Goal: Task Accomplishment & Management: Manage account settings

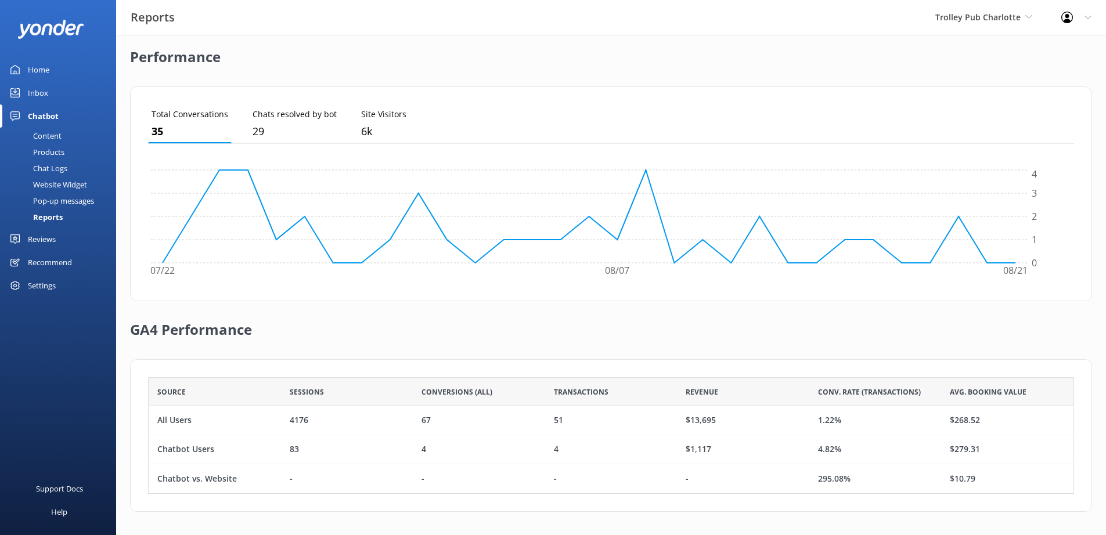
scroll to position [108, 917]
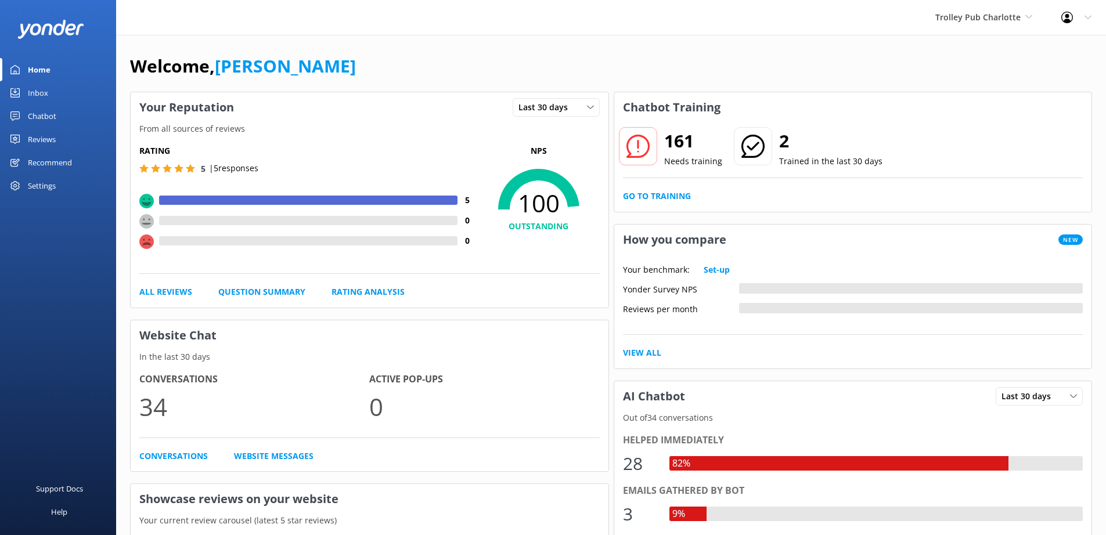
click at [44, 190] on div "Settings" at bounding box center [42, 185] width 28 height 23
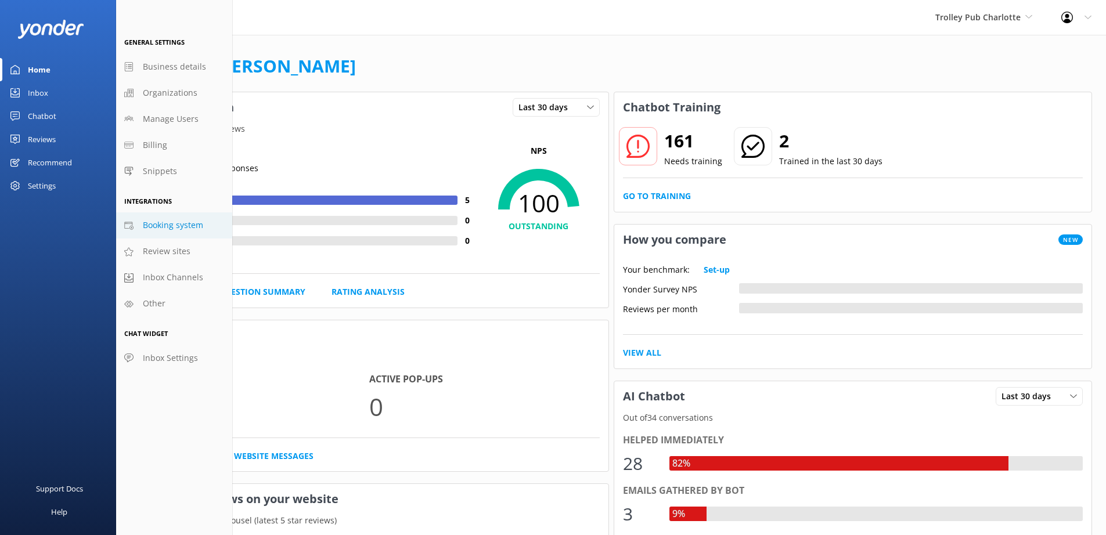
click at [171, 219] on span "Booking system" at bounding box center [173, 225] width 60 height 13
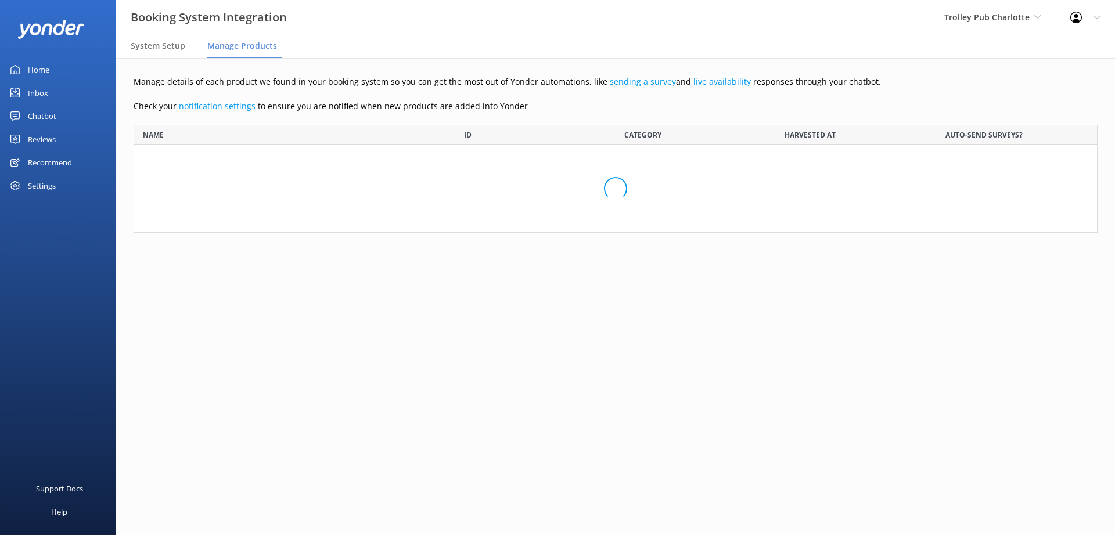
scroll to position [303, 955]
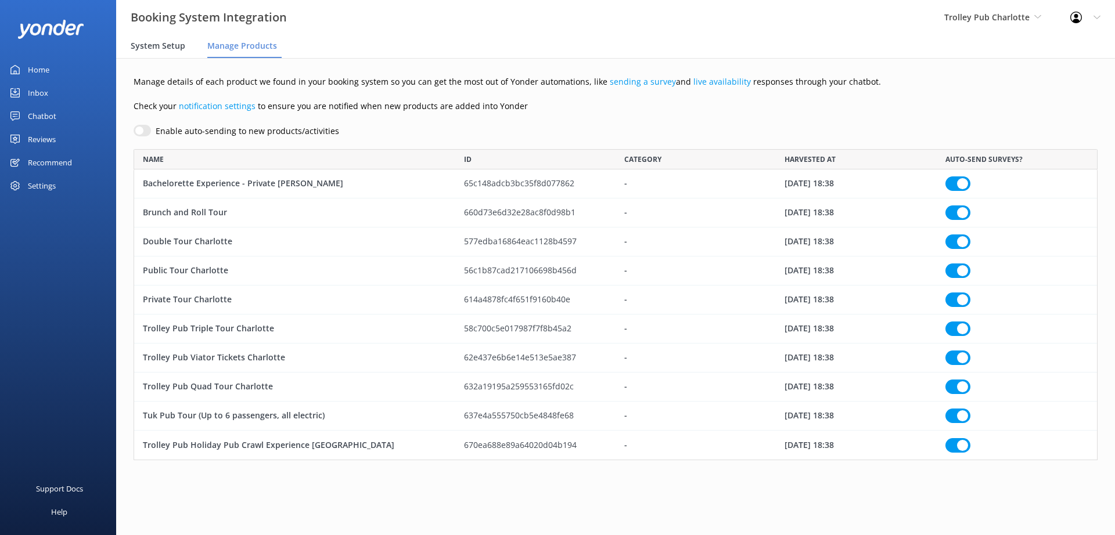
click at [167, 49] on span "System Setup" at bounding box center [158, 46] width 55 height 12
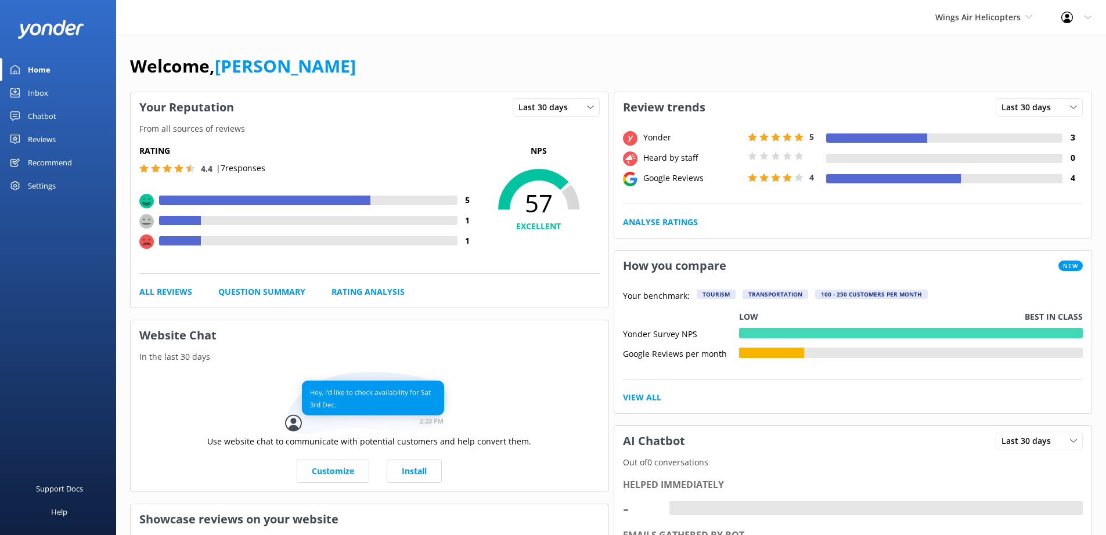
click at [43, 187] on div "Settings" at bounding box center [42, 185] width 28 height 23
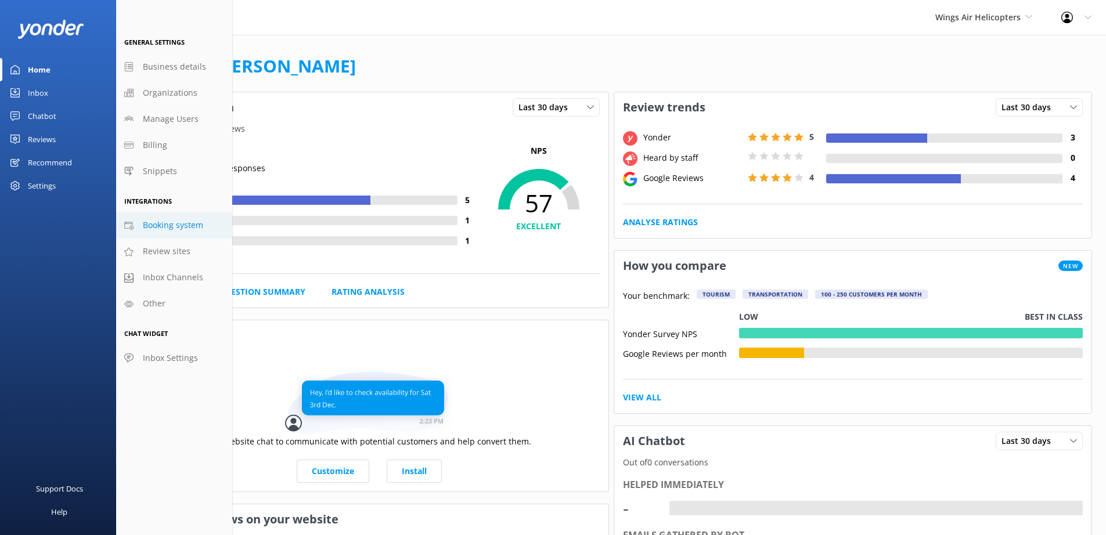
click at [178, 227] on span "Booking system" at bounding box center [173, 225] width 60 height 13
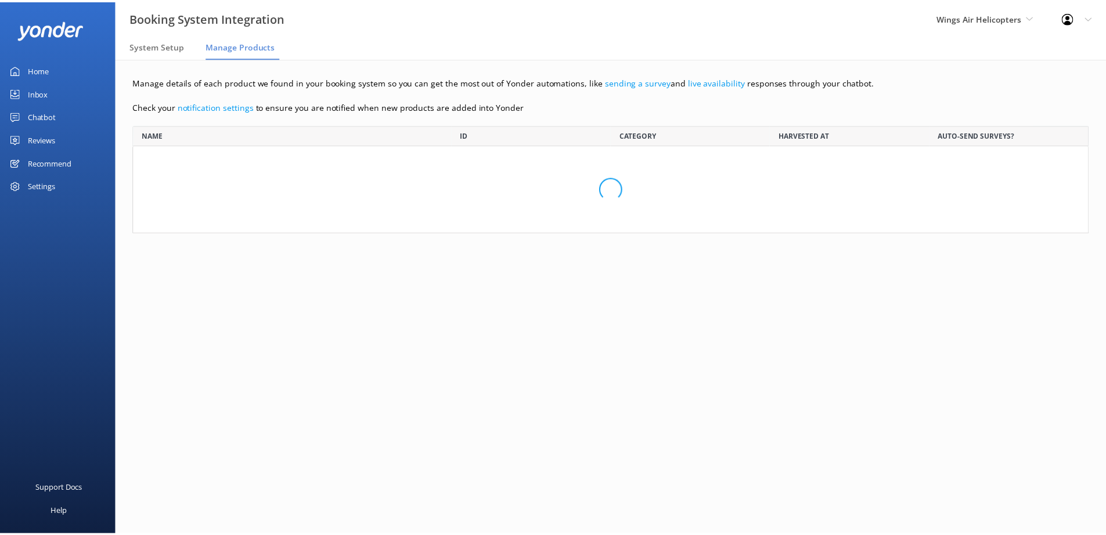
scroll to position [99, 955]
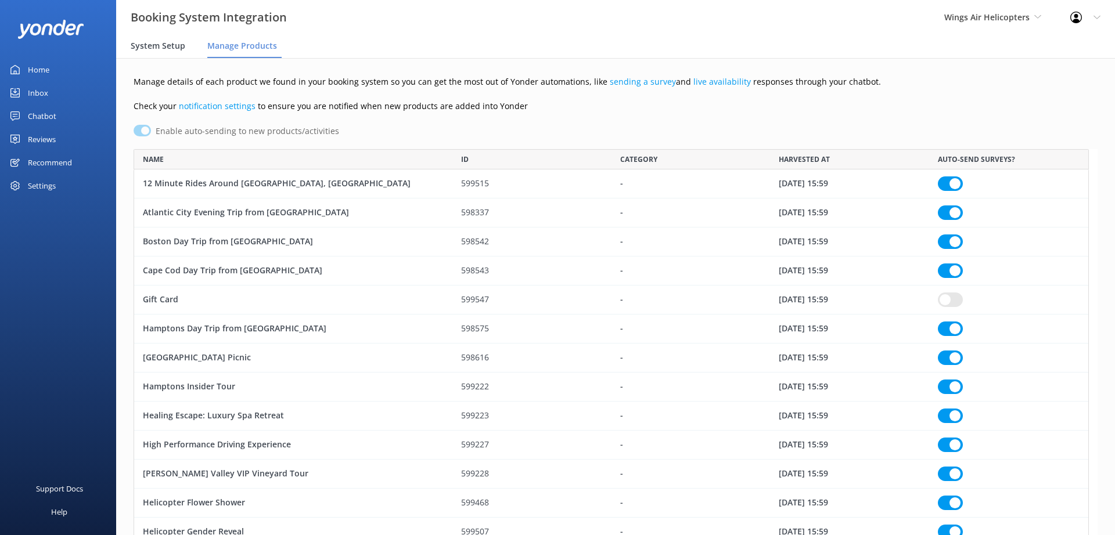
checkbox input "true"
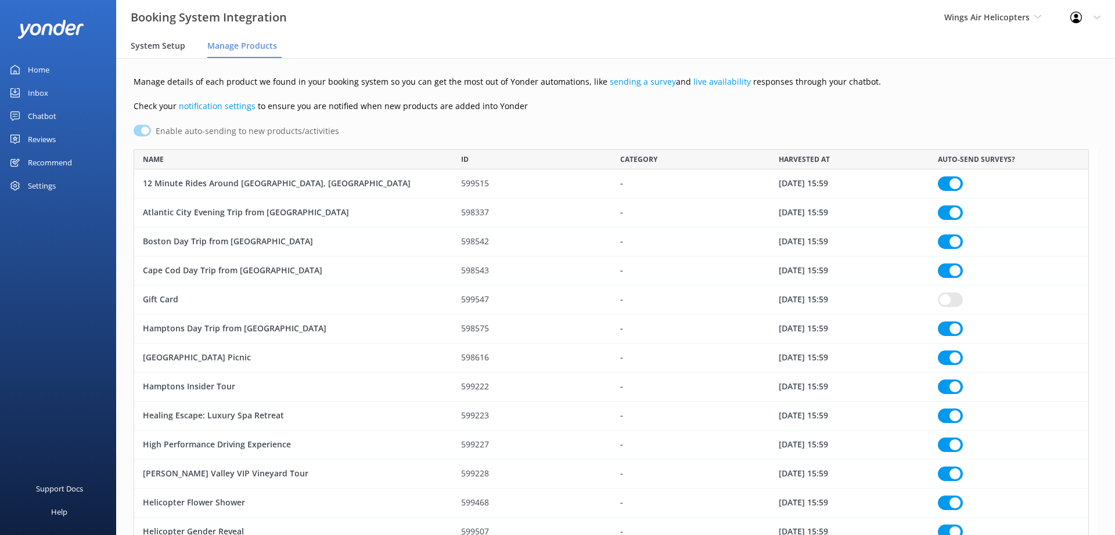
checkbox input "true"
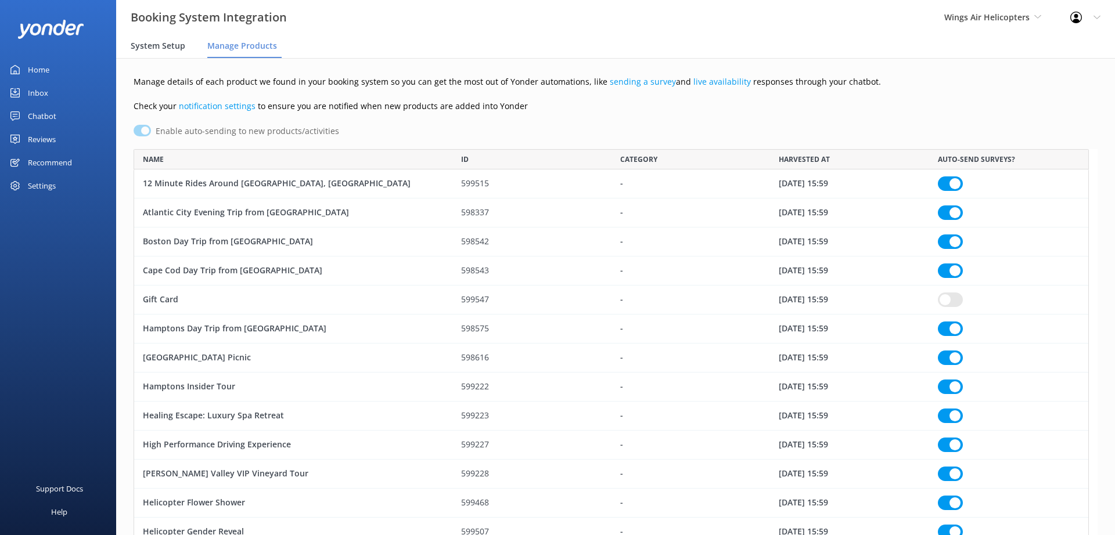
checkbox input "true"
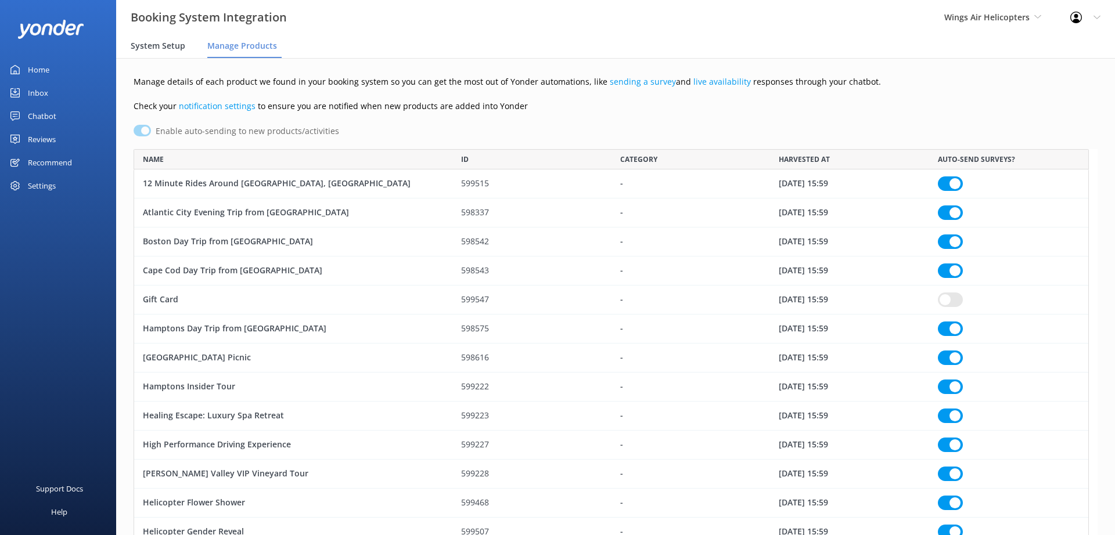
checkbox input "true"
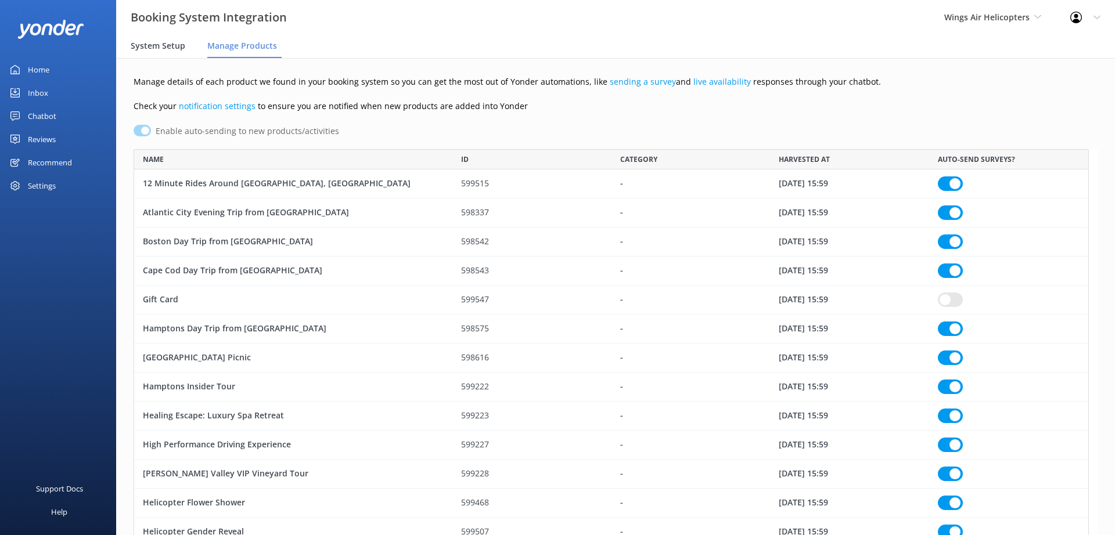
checkbox input "true"
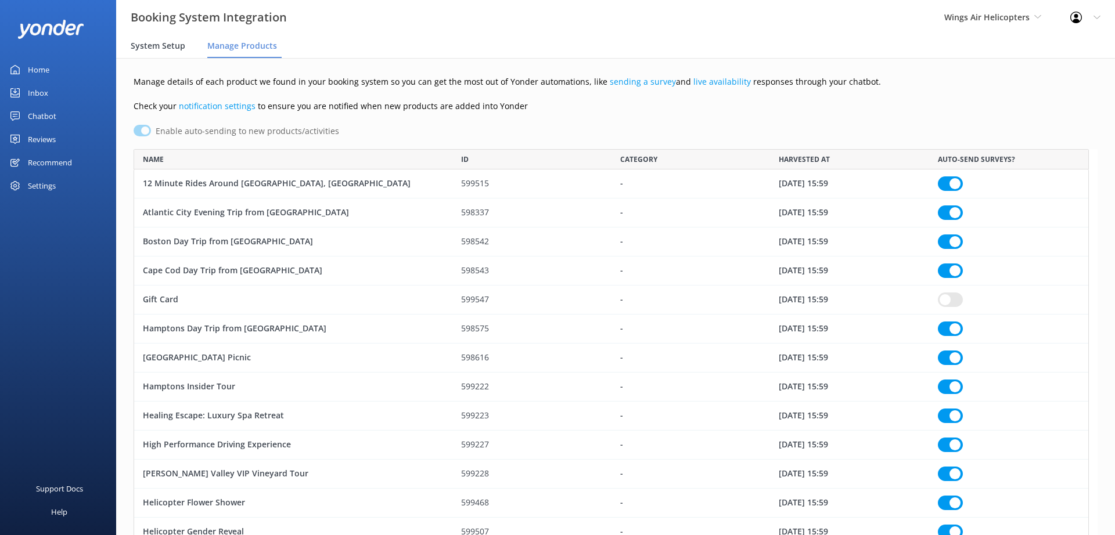
checkbox input "true"
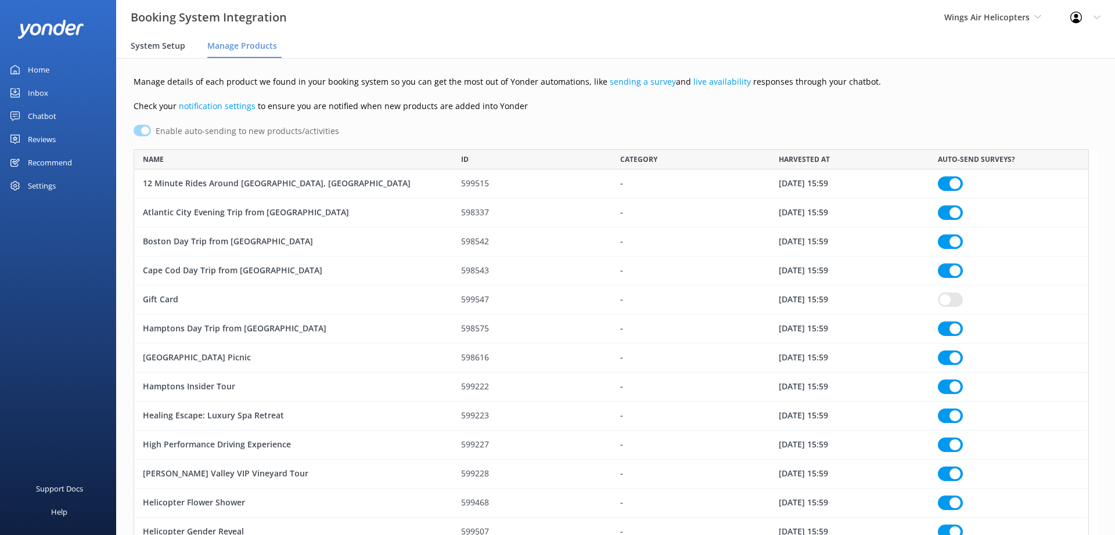
checkbox input "true"
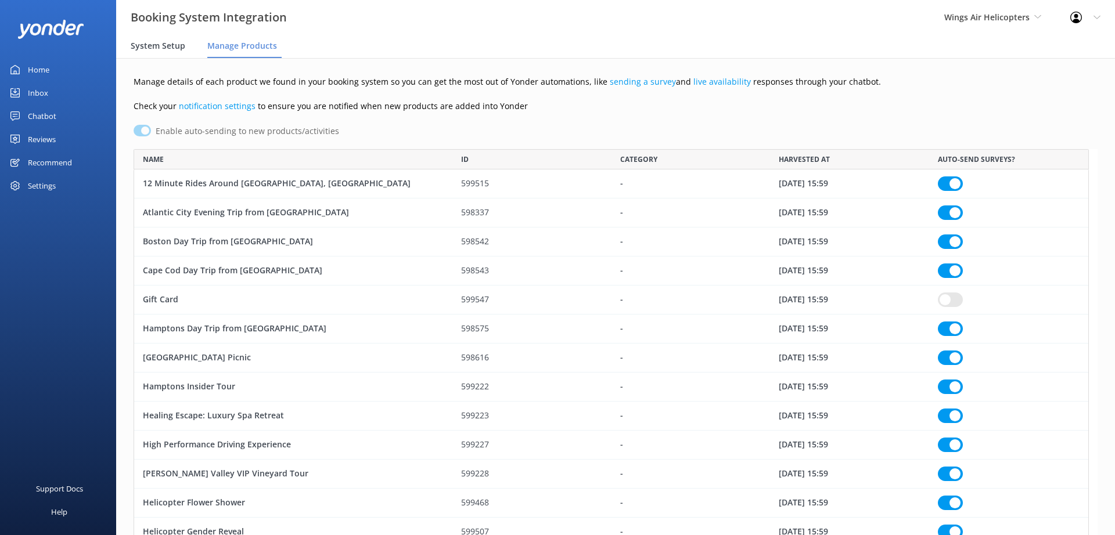
checkbox input "true"
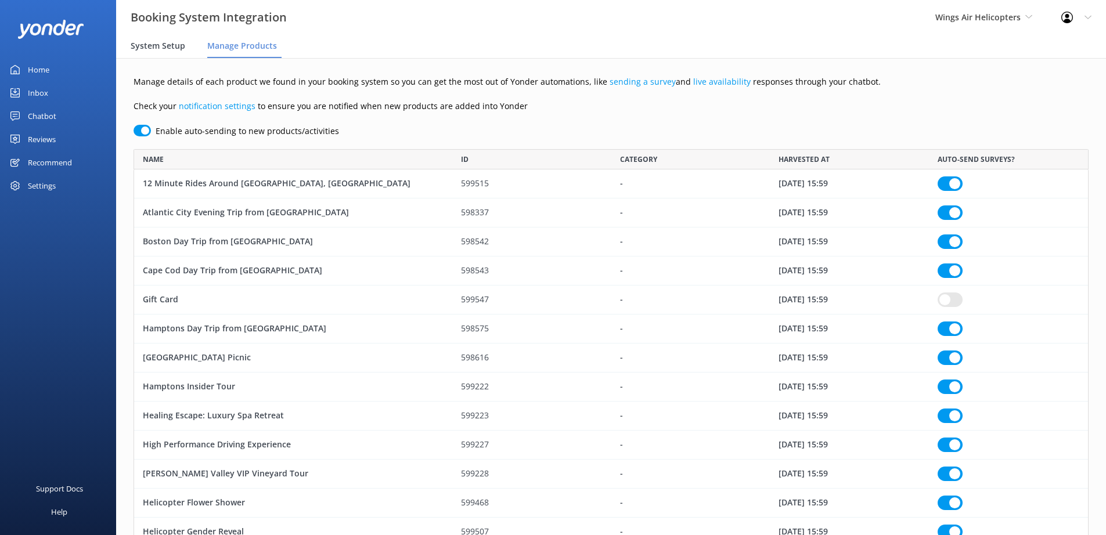
checkbox input "true"
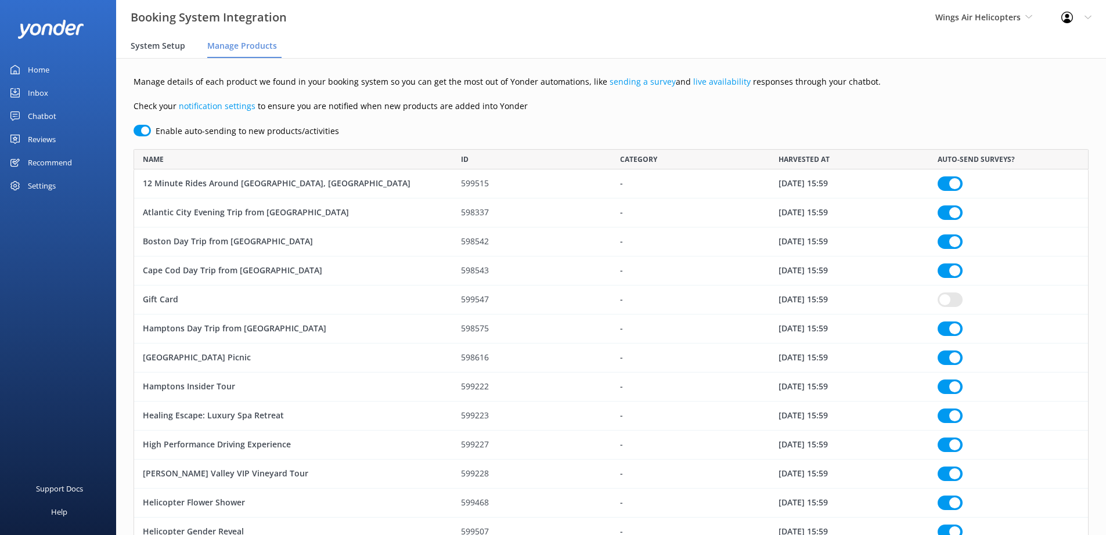
checkbox input "true"
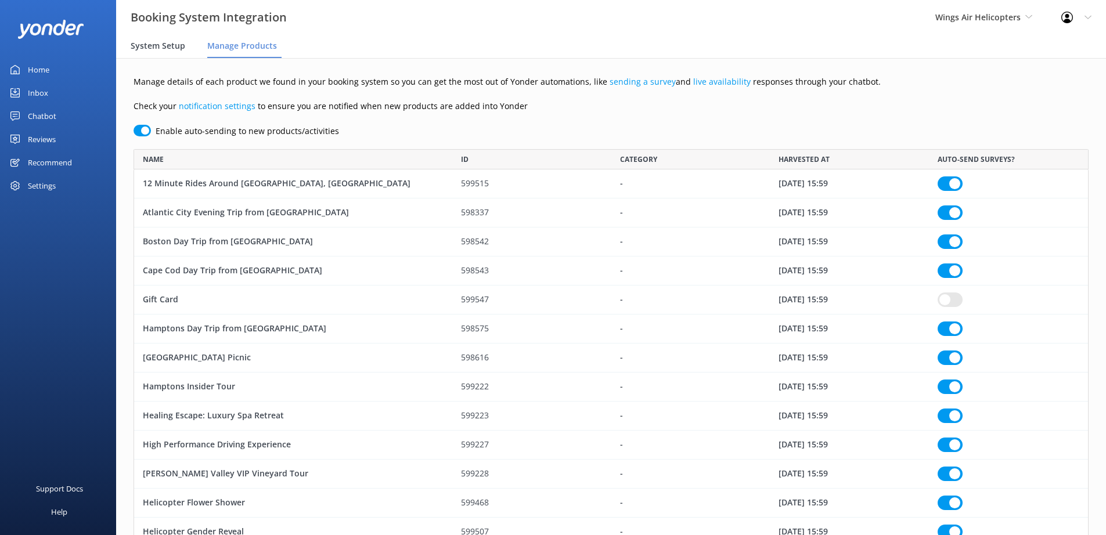
checkbox input "true"
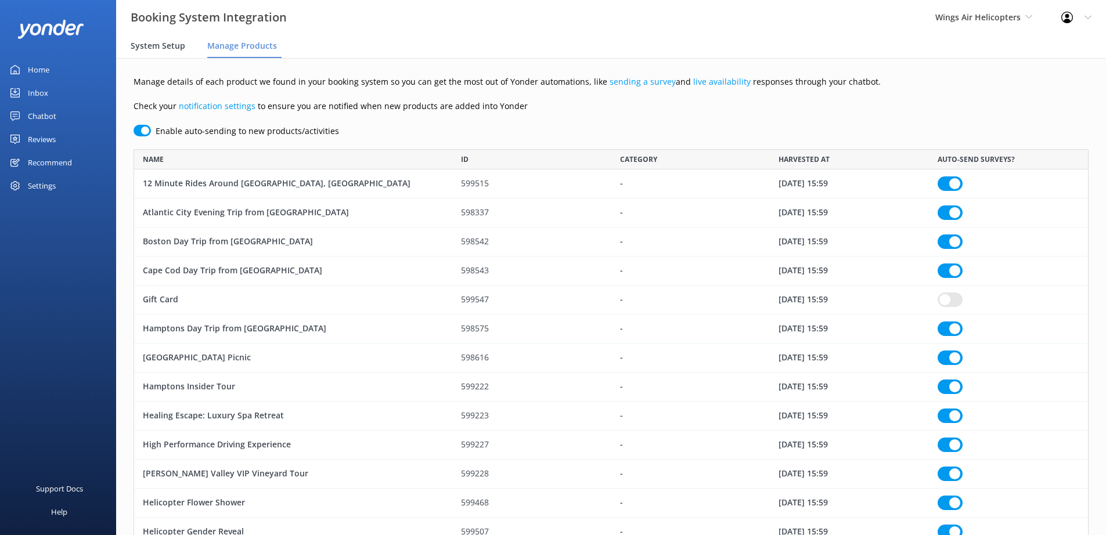
checkbox input "true"
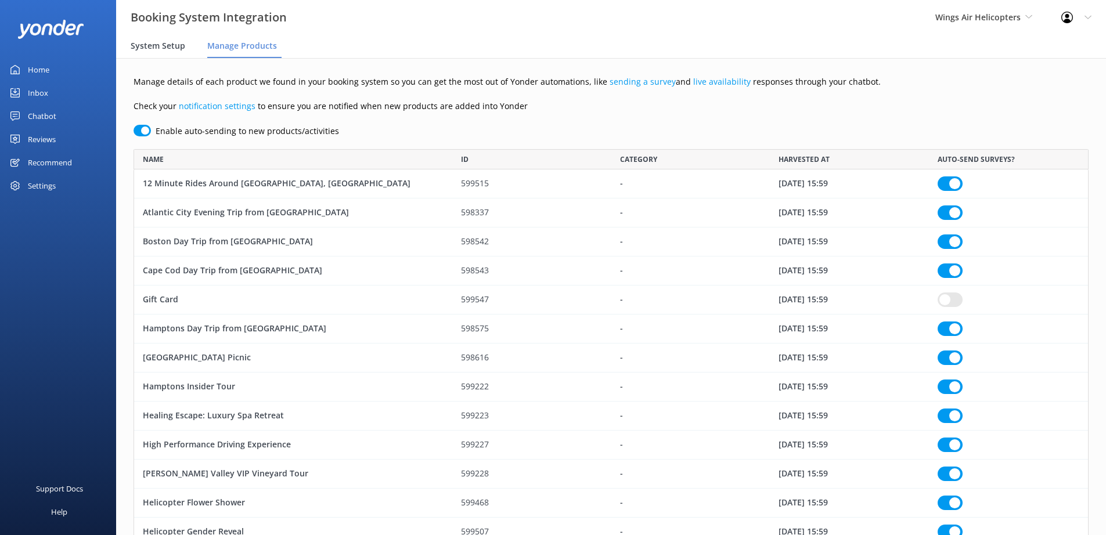
checkbox input "true"
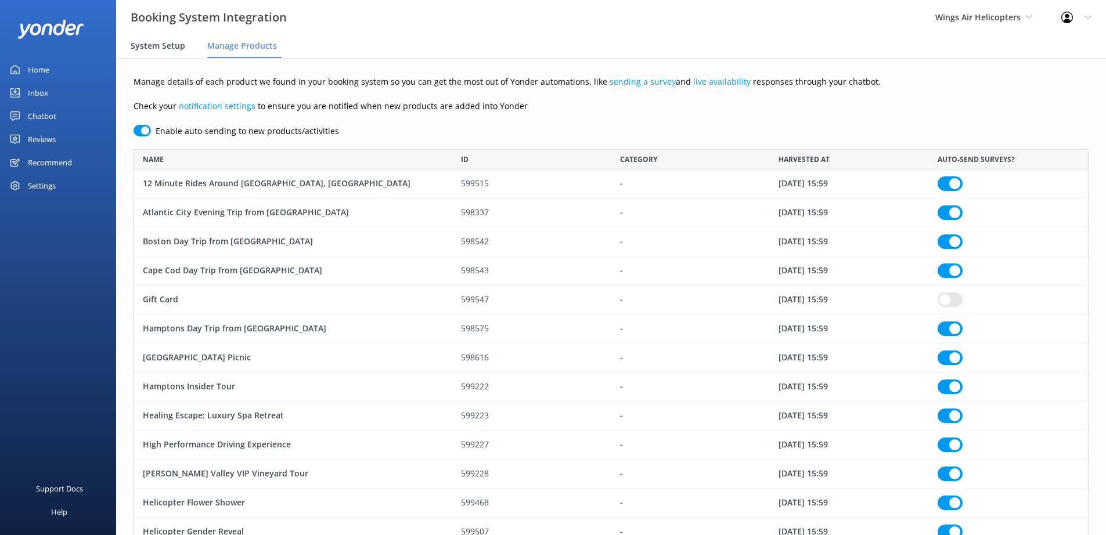
checkbox input "true"
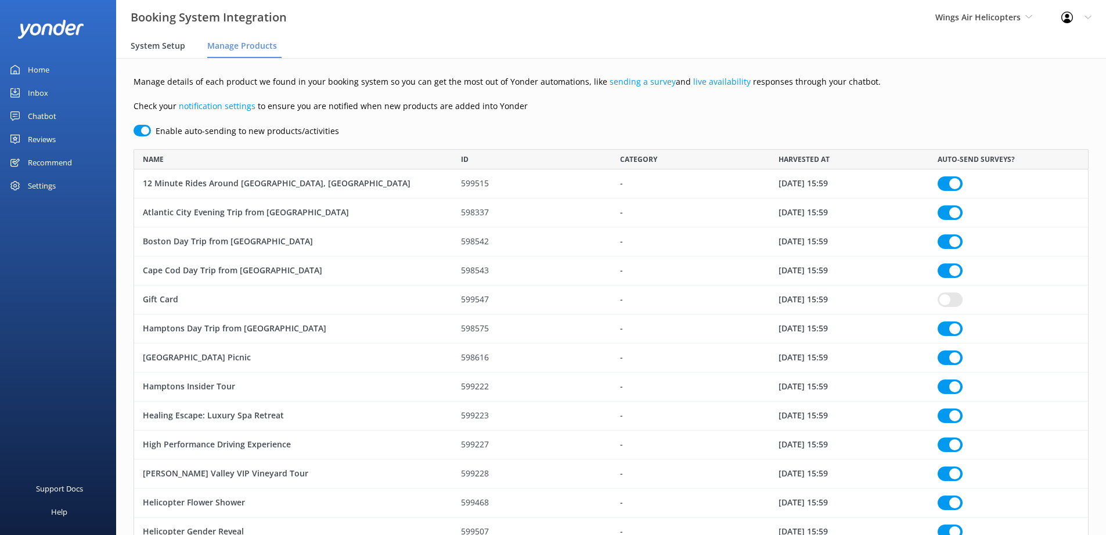
checkbox input "true"
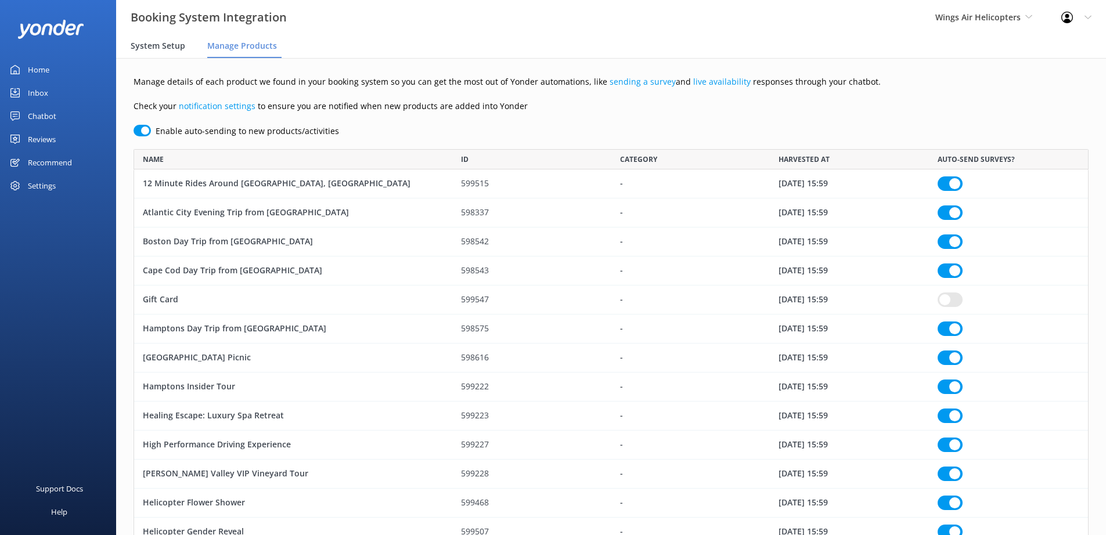
checkbox input "true"
click at [165, 44] on span "System Setup" at bounding box center [158, 46] width 55 height 12
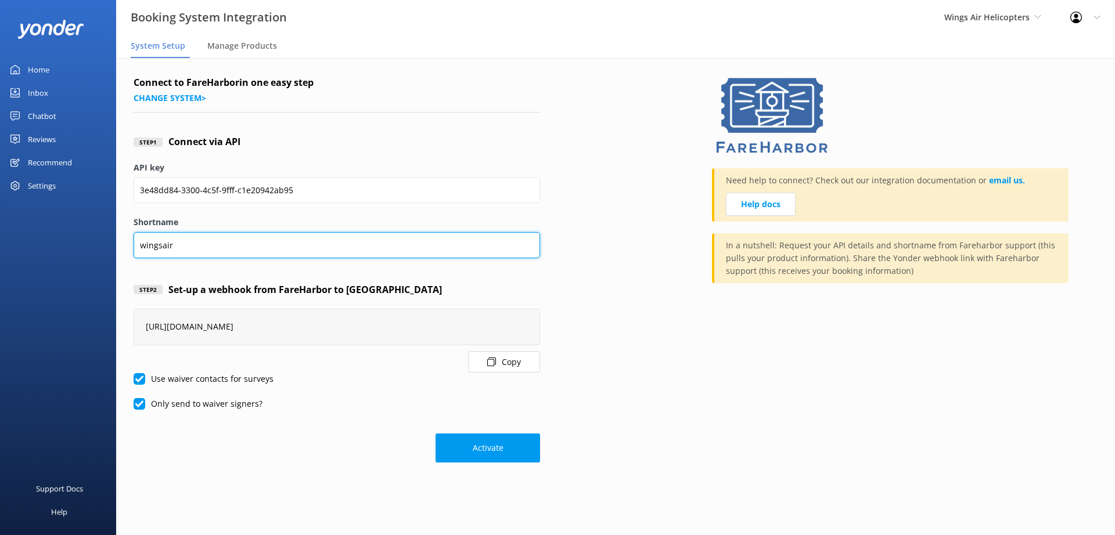
click at [222, 246] on input "wingsair" at bounding box center [337, 245] width 406 height 26
click at [154, 249] on input "wingsair" at bounding box center [337, 245] width 406 height 26
